Goal: Task Accomplishment & Management: Manage account settings

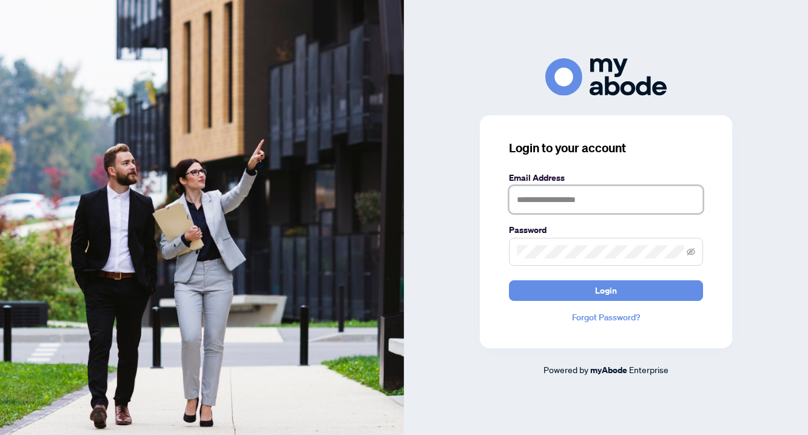
click at [588, 192] on input "text" at bounding box center [606, 200] width 194 height 28
type input "**********"
click at [509, 280] on button "Login" at bounding box center [606, 290] width 194 height 21
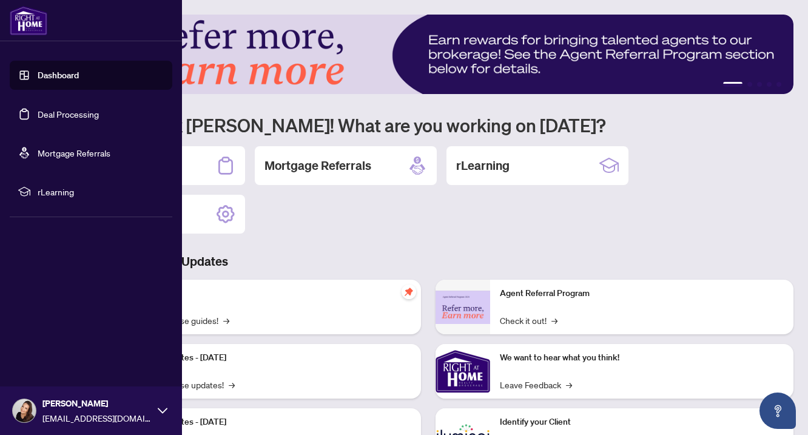
click at [28, 24] on img at bounding box center [29, 20] width 38 height 29
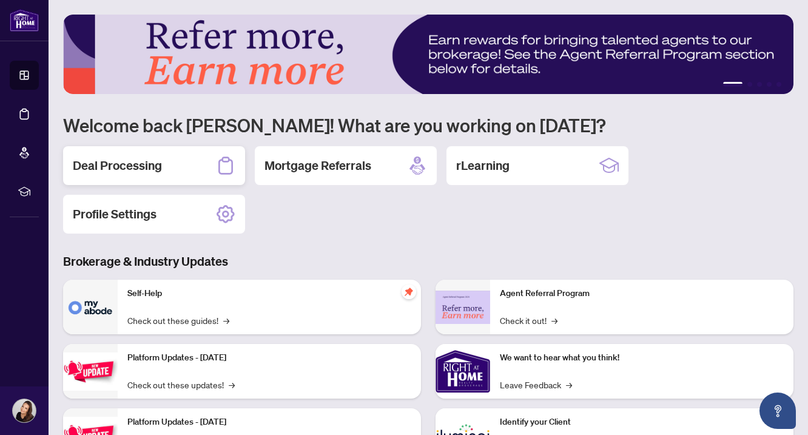
click at [141, 171] on h2 "Deal Processing" at bounding box center [117, 165] width 89 height 17
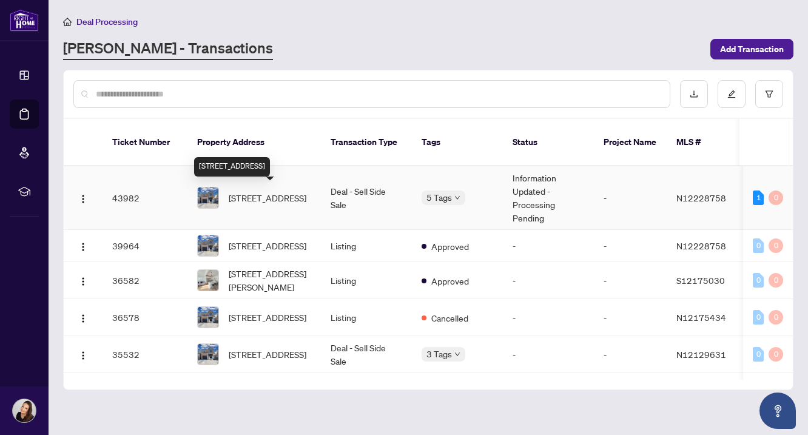
click at [296, 197] on span "[STREET_ADDRESS]" at bounding box center [268, 197] width 78 height 13
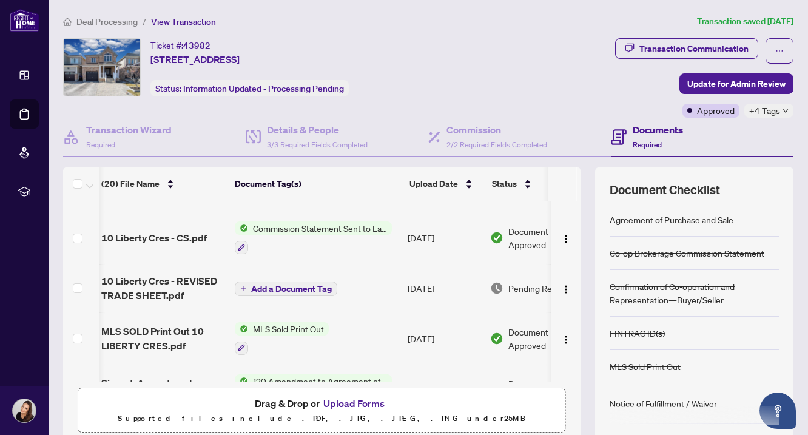
scroll to position [0, 3]
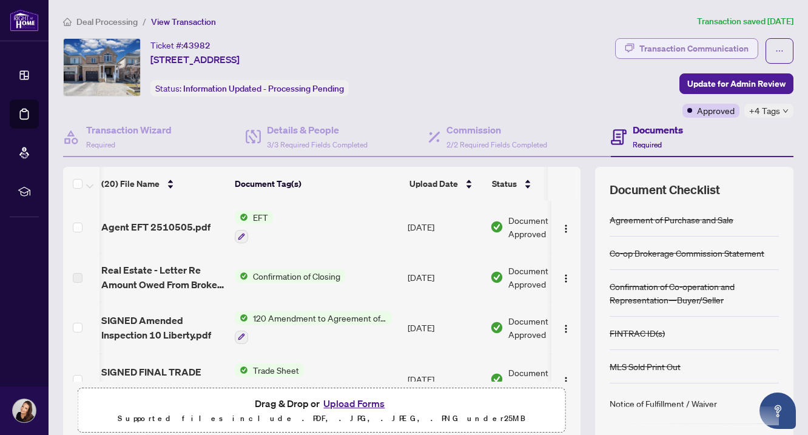
click at [710, 44] on div "Transaction Communication" at bounding box center [693, 48] width 109 height 19
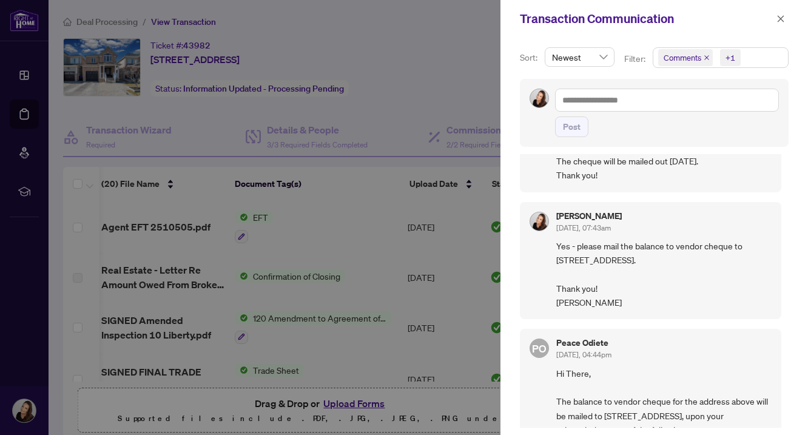
scroll to position [0, 0]
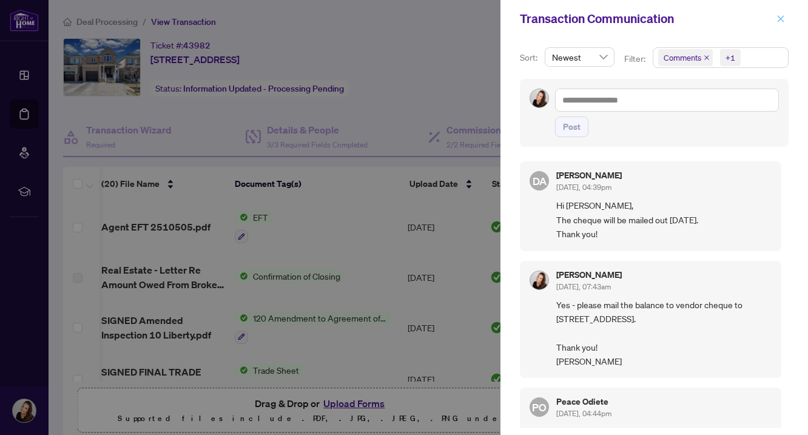
click at [777, 15] on icon "close" at bounding box center [781, 19] width 8 height 8
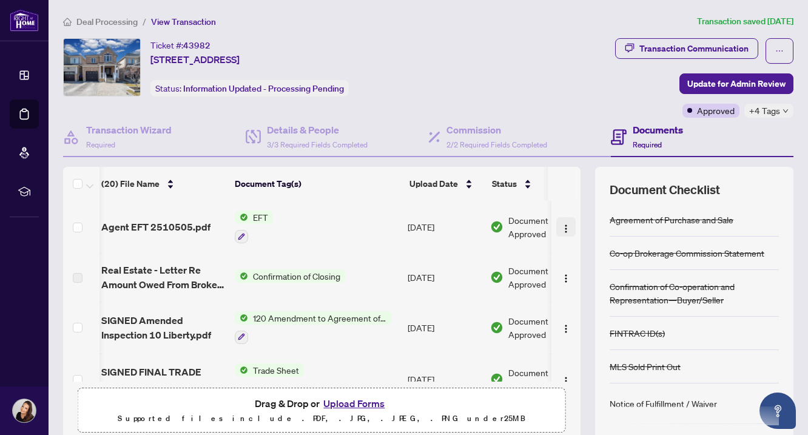
click at [561, 226] on img "button" at bounding box center [566, 229] width 10 height 10
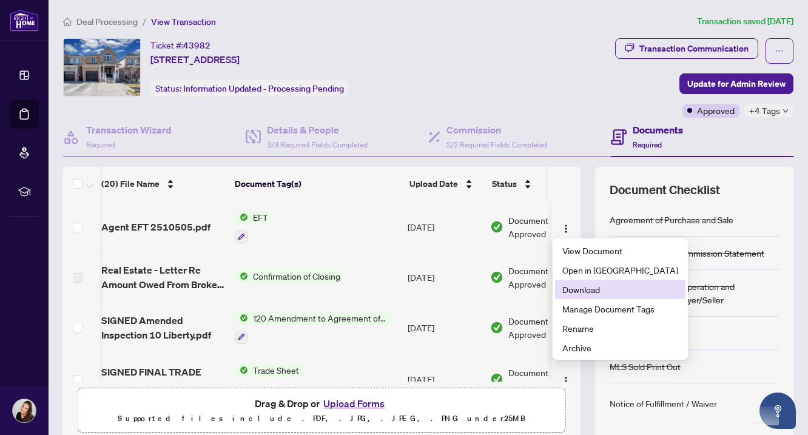
click at [571, 290] on span "Download" at bounding box center [620, 289] width 116 height 13
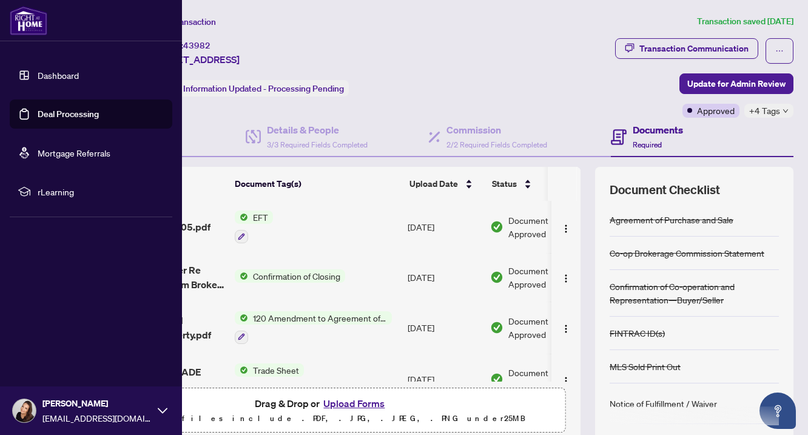
click at [161, 407] on icon at bounding box center [163, 411] width 10 height 10
click at [46, 336] on span "Logout" at bounding box center [48, 338] width 27 height 19
